Goal: Register for event/course

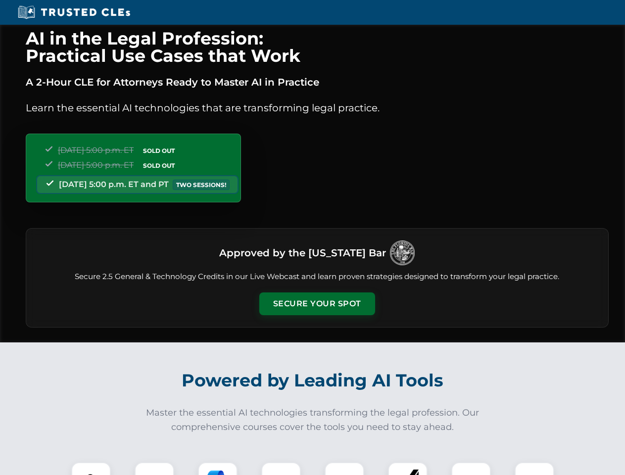
click at [317, 304] on button "Secure Your Spot" at bounding box center [317, 303] width 116 height 23
click at [91, 468] on img at bounding box center [91, 481] width 29 height 29
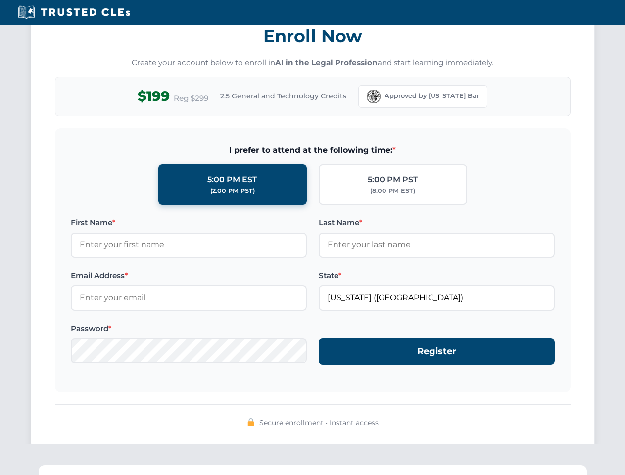
scroll to position [971, 0]
